Goal: Task Accomplishment & Management: Manage account settings

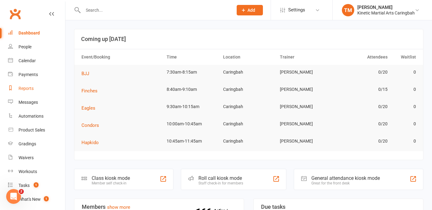
click at [30, 90] on div "Reports" at bounding box center [26, 88] width 15 height 5
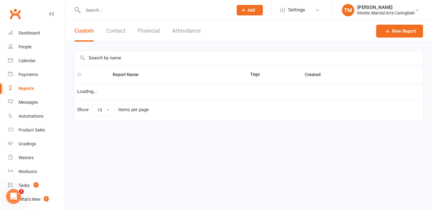
select select "100"
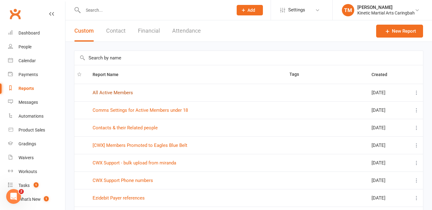
click at [123, 92] on link "All Active Members" at bounding box center [113, 93] width 40 height 6
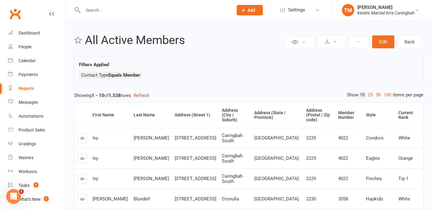
click at [146, 95] on button "Refresh" at bounding box center [142, 95] width 16 height 7
click at [382, 41] on button "Edit" at bounding box center [383, 41] width 22 height 13
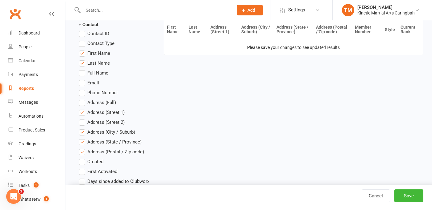
scroll to position [161, 0]
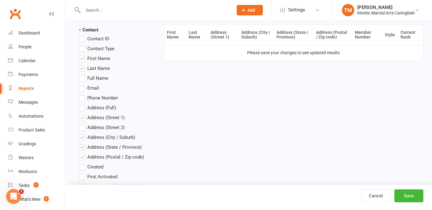
click at [84, 88] on label "Email" at bounding box center [89, 87] width 20 height 7
click at [83, 84] on input "Email" at bounding box center [81, 84] width 4 height 0
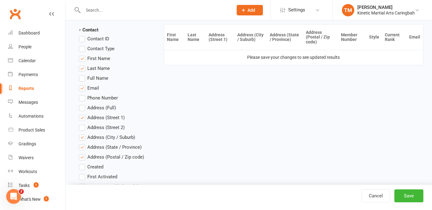
click at [84, 100] on label "Phone Number" at bounding box center [98, 97] width 39 height 7
click at [83, 94] on input "Phone Number" at bounding box center [81, 94] width 4 height 0
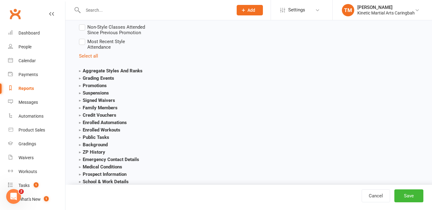
scroll to position [990, 0]
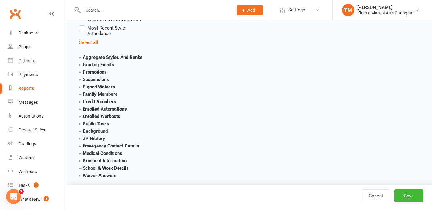
click at [81, 143] on strong "Emergency Contact Details" at bounding box center [109, 146] width 60 height 6
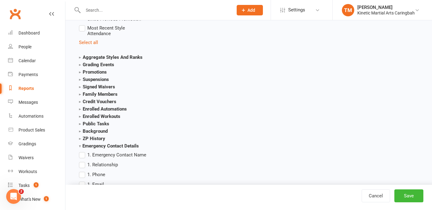
click at [82, 151] on label "1. Emergency Contact Name" at bounding box center [112, 154] width 67 height 7
click at [82, 151] on input "1. Emergency Contact Name" at bounding box center [81, 151] width 4 height 0
click at [82, 161] on label "1. Relationship" at bounding box center [98, 164] width 39 height 7
click at [82, 161] on input "1. Relationship" at bounding box center [81, 161] width 4 height 0
click at [83, 171] on label "1. Phone" at bounding box center [92, 174] width 26 height 7
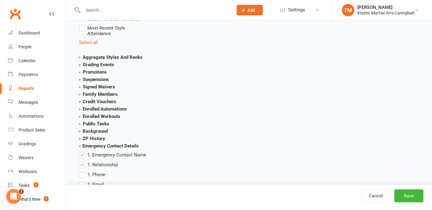
click at [83, 171] on input "1. Phone" at bounding box center [81, 171] width 4 height 0
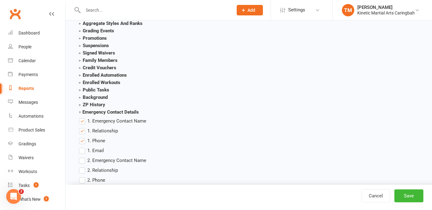
scroll to position [1031, 0]
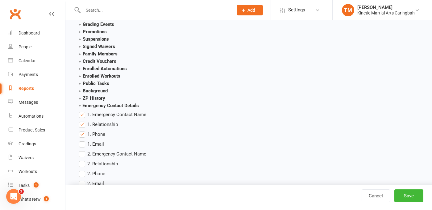
click at [83, 141] on label "1. Email" at bounding box center [91, 144] width 25 height 7
click at [83, 141] on input "1. Email" at bounding box center [81, 141] width 4 height 0
click at [83, 150] on label "2. Emergency Contact Name" at bounding box center [112, 153] width 67 height 7
click at [83, 150] on input "2. Emergency Contact Name" at bounding box center [81, 150] width 4 height 0
click at [83, 160] on label "2. Relationship" at bounding box center [98, 163] width 39 height 7
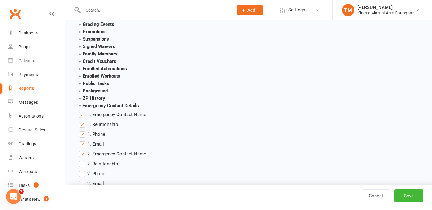
click at [83, 160] on input "2. Relationship" at bounding box center [81, 160] width 4 height 0
click at [84, 170] on label "2. Phone" at bounding box center [92, 173] width 26 height 7
click at [83, 170] on input "2. Phone" at bounding box center [81, 170] width 4 height 0
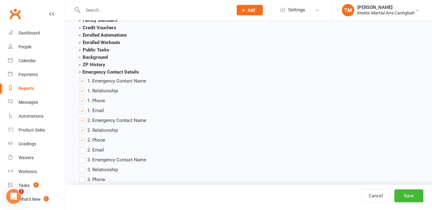
scroll to position [1066, 0]
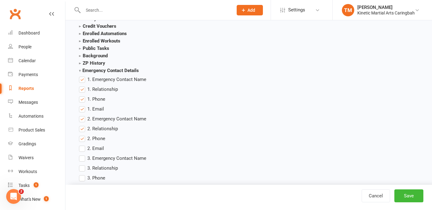
click at [83, 145] on label "2. Email" at bounding box center [91, 148] width 25 height 7
click at [83, 145] on input "2. Email" at bounding box center [81, 145] width 4 height 0
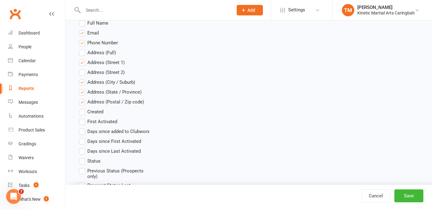
scroll to position [215, 0]
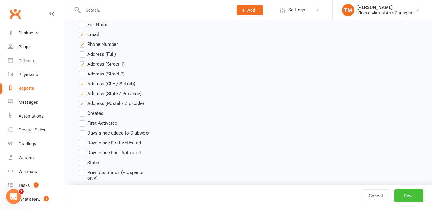
click at [413, 192] on button "Save" at bounding box center [408, 196] width 29 height 13
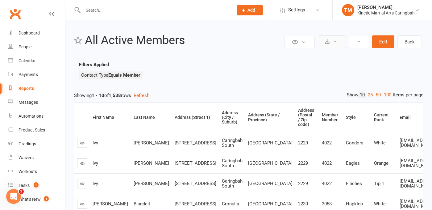
click at [334, 43] on icon at bounding box center [334, 41] width 5 height 5
click at [228, 78] on ul "Contact Type Equals Member" at bounding box center [248, 77] width 339 height 11
click at [146, 96] on button "Refresh" at bounding box center [142, 95] width 16 height 7
click at [332, 45] on button at bounding box center [332, 41] width 28 height 13
click at [312, 56] on link "Export to CSV" at bounding box center [313, 57] width 65 height 12
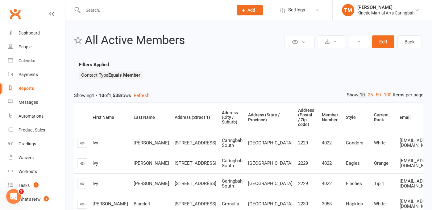
click at [87, 8] on input "text" at bounding box center [154, 10] width 147 height 9
paste input "[PERSON_NAME]"
click at [102, 11] on input "[PERSON_NAME]" at bounding box center [154, 10] width 147 height 9
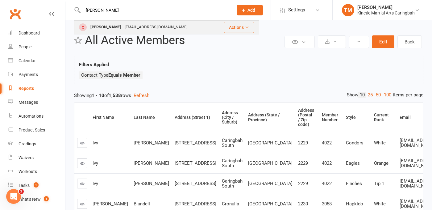
type input "[PERSON_NAME]"
click at [110, 29] on div "[PERSON_NAME]" at bounding box center [105, 27] width 34 height 9
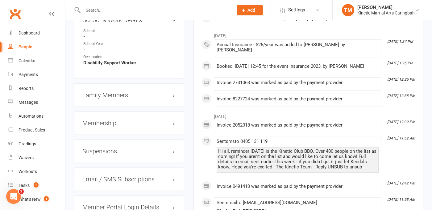
scroll to position [729, 0]
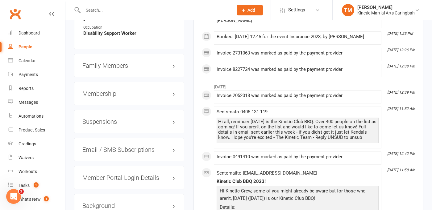
click at [172, 95] on h3 "Membership" at bounding box center [128, 93] width 93 height 7
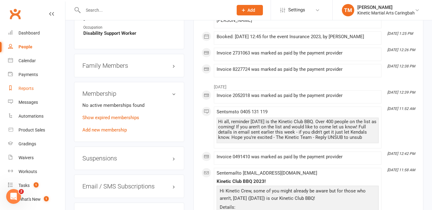
click at [26, 85] on link "Reports" at bounding box center [36, 89] width 57 height 14
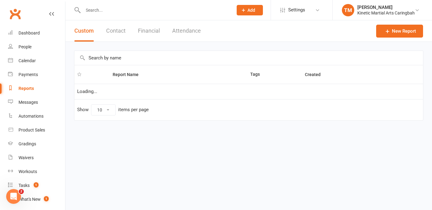
select select "100"
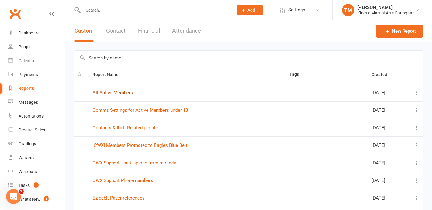
click at [123, 94] on link "All Active Members" at bounding box center [113, 93] width 40 height 6
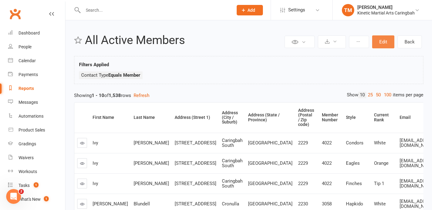
click at [387, 38] on button "Edit" at bounding box center [383, 41] width 22 height 13
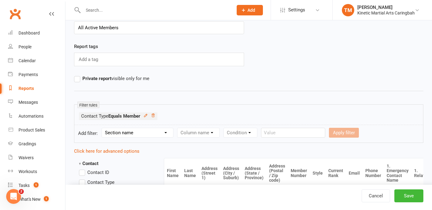
scroll to position [40, 0]
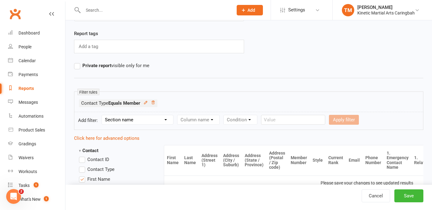
click at [142, 122] on select "Section name Contact Attendance Aggregate Payment Booking Waitlist Attendees Ca…" at bounding box center [137, 119] width 71 height 9
select select "11"
click at [103, 115] on select "Section name Contact Attendance Aggregate Payment Booking Waitlist Attendees Ca…" at bounding box center [137, 119] width 71 height 9
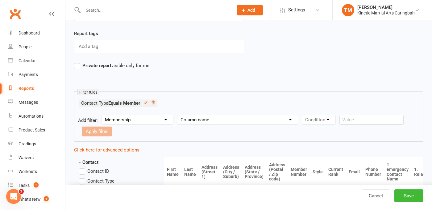
click at [187, 120] on select "Column name Membership ID Membership Name Membership Category Membership Start …" at bounding box center [237, 119] width 120 height 9
select select "29"
click at [178, 115] on select "Column name Membership ID Membership Name Membership Category Membership Start …" at bounding box center [237, 119] width 120 height 9
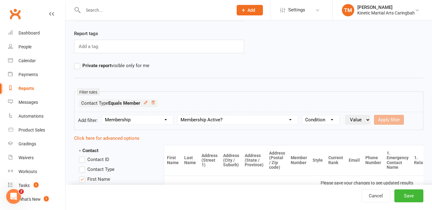
click at [314, 119] on select "Condition Is Is not Is blank Is not blank" at bounding box center [320, 119] width 37 height 9
select select "0"
click at [303, 115] on select "Condition Is Is not Is blank Is not blank" at bounding box center [320, 119] width 37 height 9
click at [353, 122] on select "Value Yes No" at bounding box center [357, 120] width 25 height 10
select select "true"
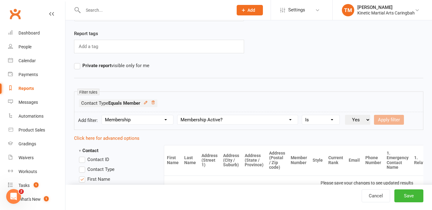
click at [346, 115] on select "Value Yes No" at bounding box center [357, 120] width 25 height 10
click at [386, 121] on button "Apply filter" at bounding box center [389, 120] width 30 height 10
select select
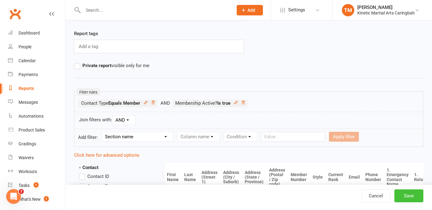
click at [414, 198] on button "Save" at bounding box center [408, 196] width 29 height 13
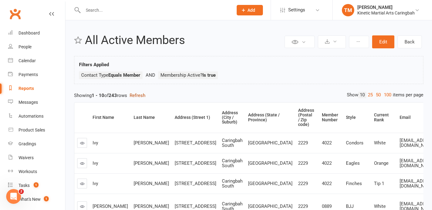
click at [135, 96] on button "Refresh" at bounding box center [138, 95] width 16 height 7
click at [337, 39] on button at bounding box center [332, 41] width 28 height 13
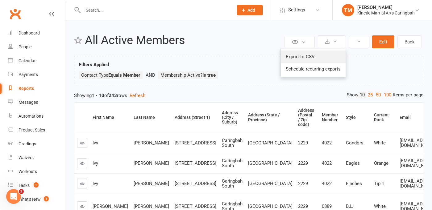
click at [313, 54] on link "Export to CSV" at bounding box center [313, 57] width 65 height 12
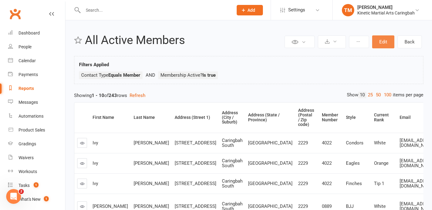
click at [381, 43] on button "Edit" at bounding box center [383, 41] width 22 height 13
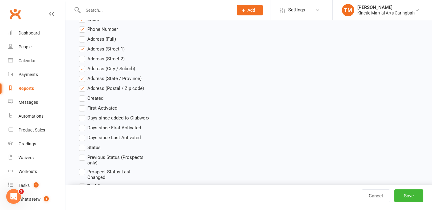
scroll to position [249, 0]
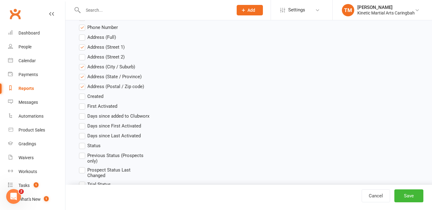
click at [84, 146] on label "Status" at bounding box center [90, 145] width 22 height 7
click at [83, 142] on input "Status" at bounding box center [81, 142] width 4 height 0
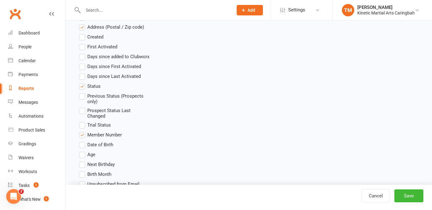
scroll to position [309, 0]
click at [84, 154] on label "Age" at bounding box center [87, 153] width 16 height 7
click at [83, 150] on input "Age" at bounding box center [81, 150] width 4 height 0
click at [82, 144] on label "Date of Birth" at bounding box center [96, 143] width 34 height 7
click at [82, 140] on input "Date of Birth" at bounding box center [81, 140] width 4 height 0
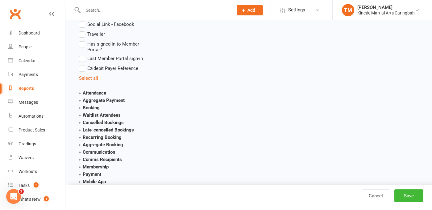
scroll to position [726, 0]
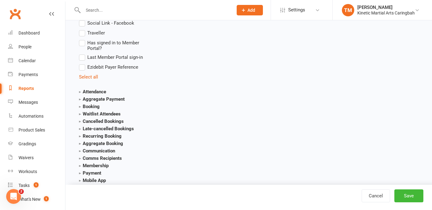
click at [80, 164] on strong "Membership" at bounding box center [94, 166] width 30 height 6
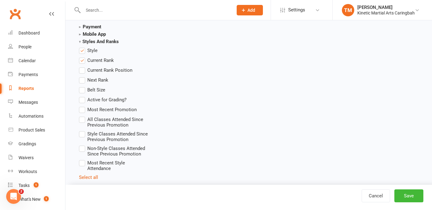
scroll to position [1479, 0]
click at [414, 193] on button "Save" at bounding box center [408, 196] width 29 height 13
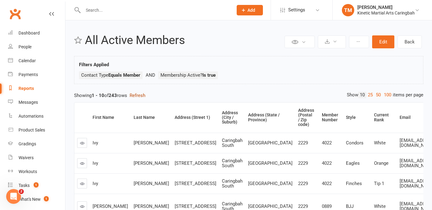
click at [140, 96] on button "Refresh" at bounding box center [138, 95] width 16 height 7
click at [334, 43] on icon at bounding box center [334, 41] width 5 height 5
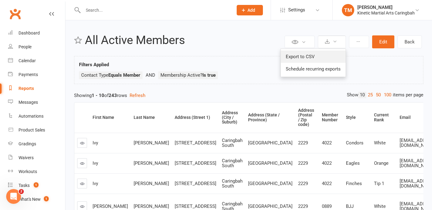
click at [317, 52] on link "Export to CSV" at bounding box center [313, 57] width 65 height 12
click at [113, 11] on input "text" at bounding box center [154, 10] width 147 height 9
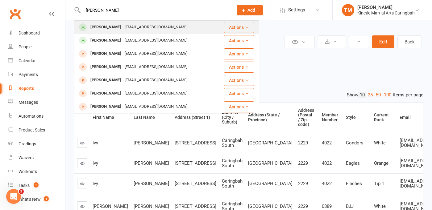
type input "[PERSON_NAME]"
click at [112, 25] on div "[PERSON_NAME]" at bounding box center [105, 27] width 34 height 9
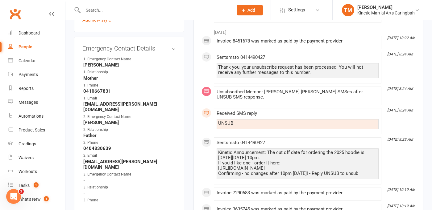
scroll to position [408, 0]
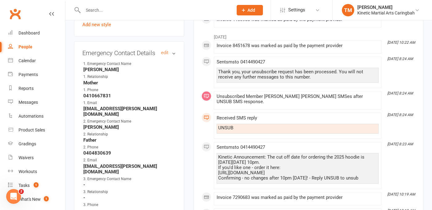
click at [161, 50] on h3 "Emergency Contact Details edit" at bounding box center [128, 53] width 93 height 7
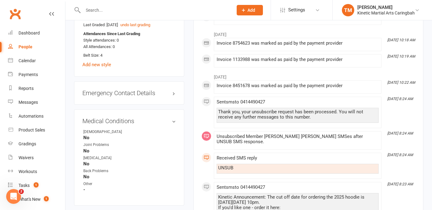
scroll to position [309, 0]
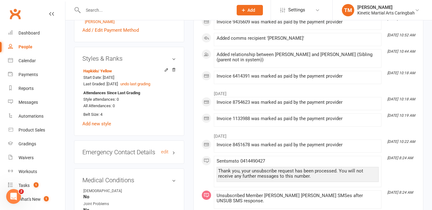
click at [173, 152] on h3 "Emergency Contact Details edit" at bounding box center [128, 152] width 93 height 7
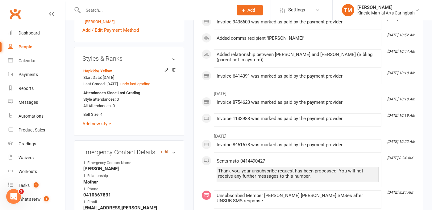
click at [167, 152] on link "edit" at bounding box center [164, 152] width 7 height 5
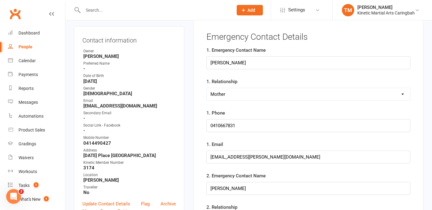
scroll to position [47, 0]
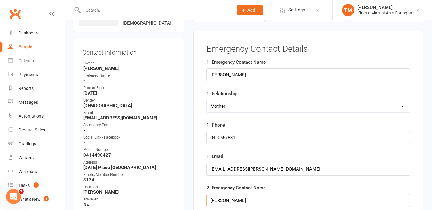
click at [243, 198] on input "[PERSON_NAME]" at bounding box center [308, 200] width 204 height 13
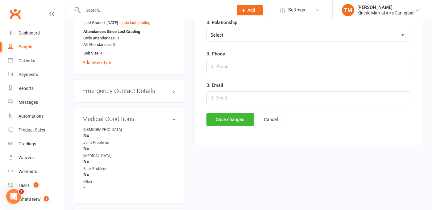
scroll to position [375, 0]
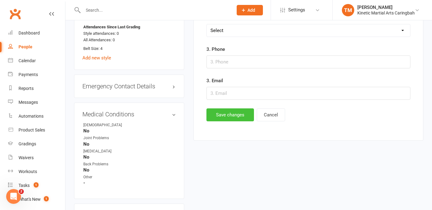
type input "[PERSON_NAME]"
click at [233, 120] on button "Save changes" at bounding box center [229, 115] width 47 height 13
